Goal: Navigation & Orientation: Find specific page/section

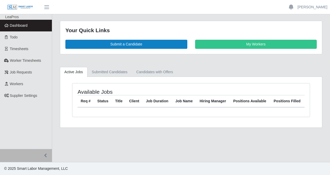
click at [22, 25] on span "Dashboard" at bounding box center [19, 25] width 18 height 4
click at [26, 26] on span "Dashboard" at bounding box center [19, 25] width 18 height 4
